Goal: Transaction & Acquisition: Download file/media

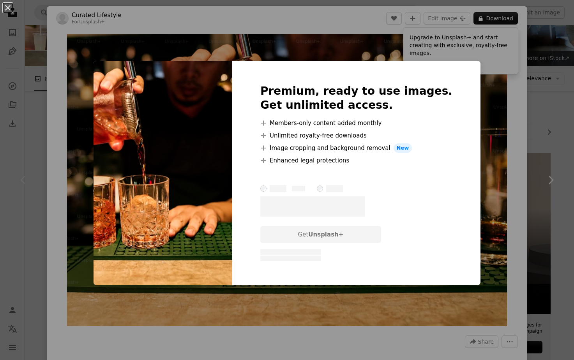
scroll to position [42, 0]
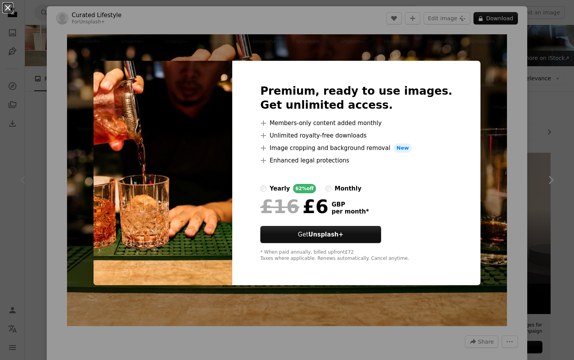
click at [8, 9] on button "An X shape" at bounding box center [7, 7] width 9 height 9
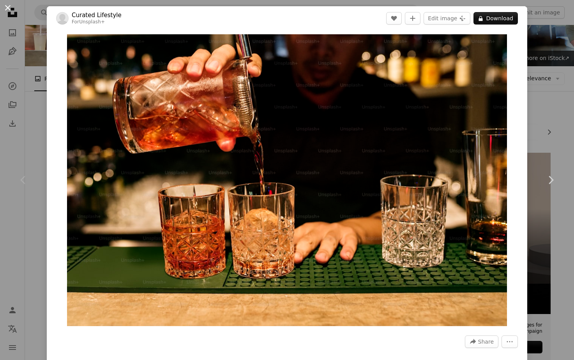
click at [4, 5] on button "An X shape" at bounding box center [7, 7] width 9 height 9
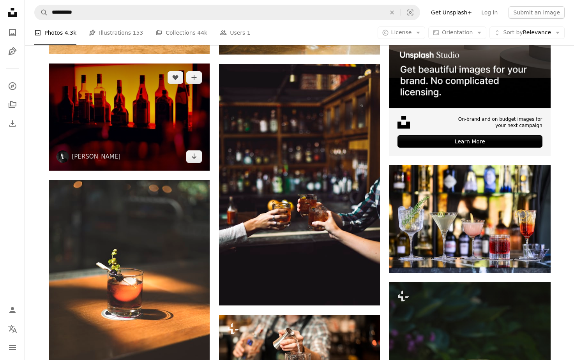
scroll to position [247, 0]
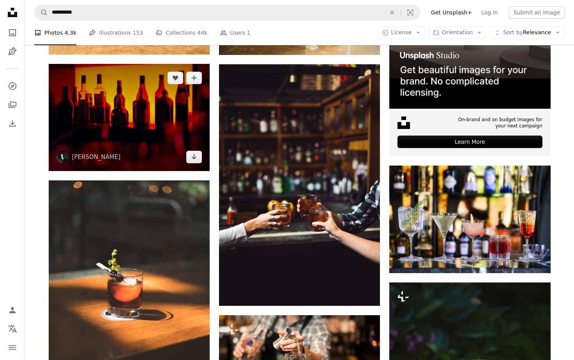
click at [159, 149] on img at bounding box center [129, 117] width 161 height 107
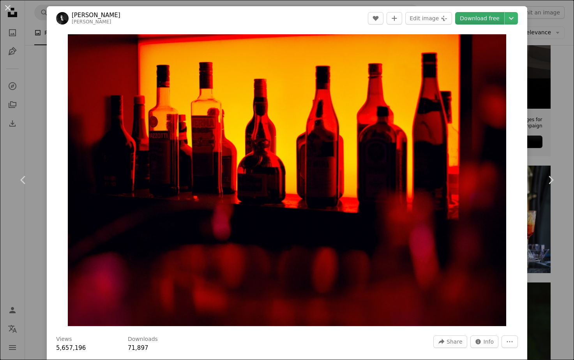
click at [488, 16] on link "Download free" at bounding box center [479, 18] width 49 height 12
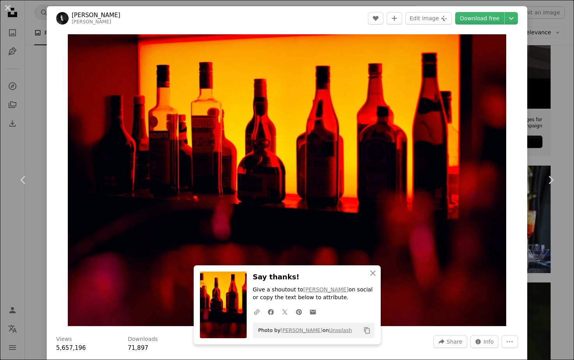
click at [11, 5] on button "An X shape" at bounding box center [7, 7] width 9 height 9
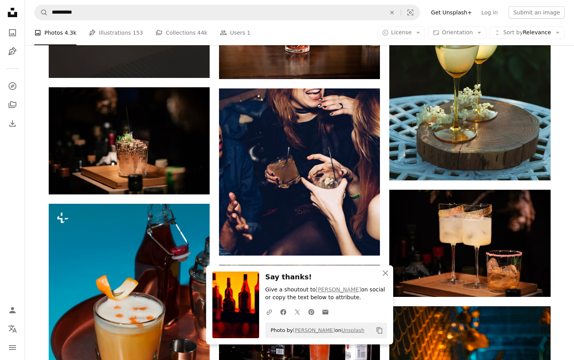
scroll to position [594, 0]
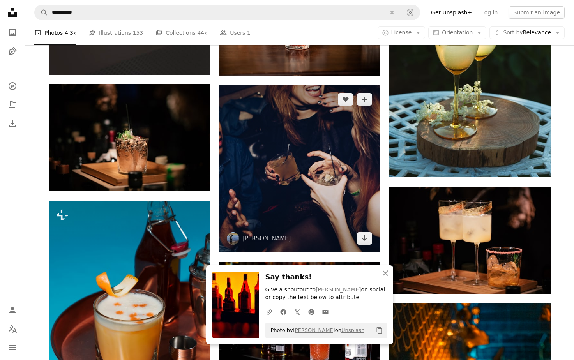
click at [290, 177] on img at bounding box center [299, 168] width 161 height 167
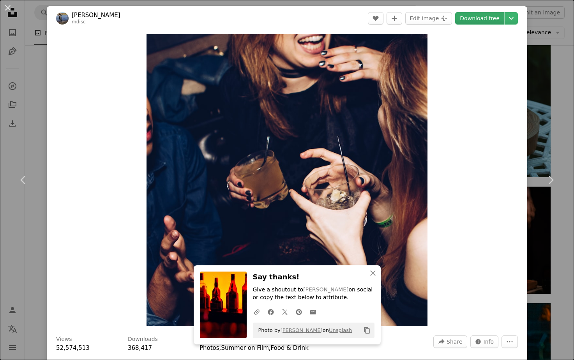
click at [481, 23] on link "Download free" at bounding box center [479, 18] width 49 height 12
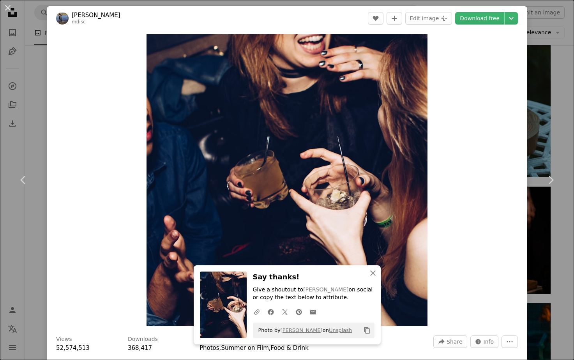
click at [3, 7] on button "An X shape" at bounding box center [7, 7] width 9 height 9
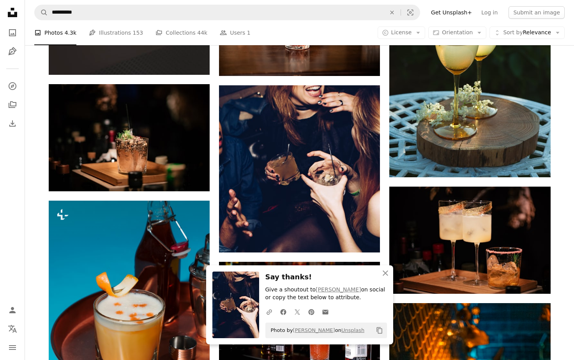
drag, startPoint x: 573, startPoint y: 202, endPoint x: 566, endPoint y: 201, distance: 6.7
